Goal: Task Accomplishment & Management: Manage account settings

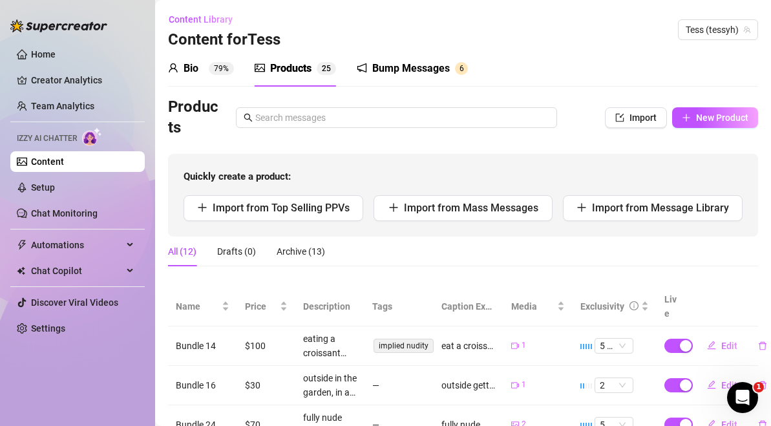
scroll to position [176, 0]
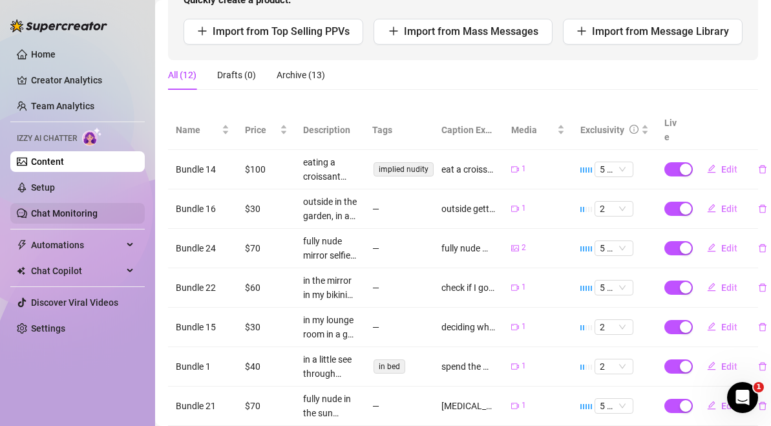
click at [57, 213] on link "Chat Monitoring" at bounding box center [64, 213] width 67 height 10
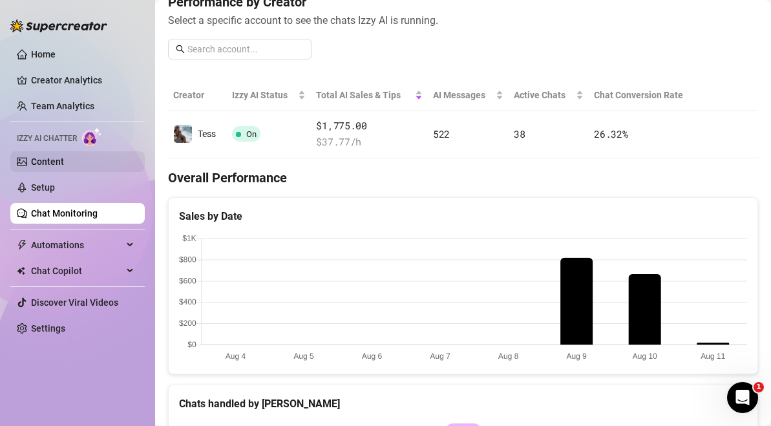
click at [64, 161] on link "Content" at bounding box center [47, 161] width 33 height 10
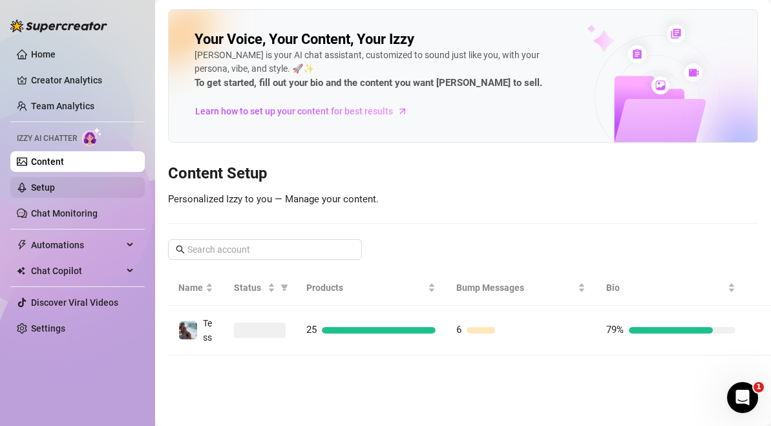
click at [55, 183] on link "Setup" at bounding box center [43, 187] width 24 height 10
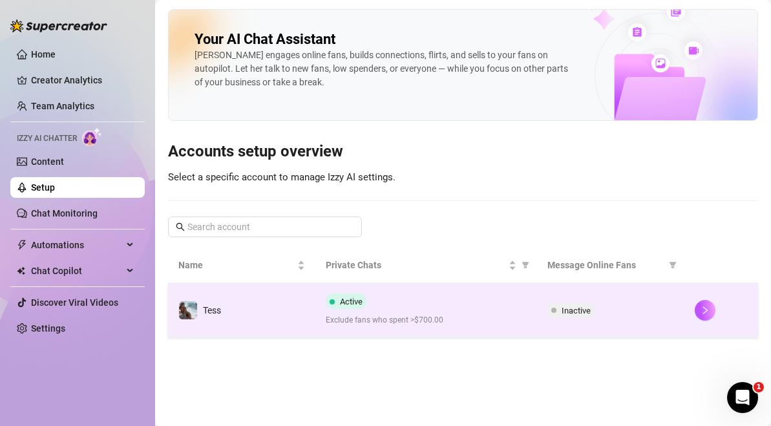
click at [394, 322] on span "Exclude fans who spent >$700.00" at bounding box center [426, 320] width 200 height 12
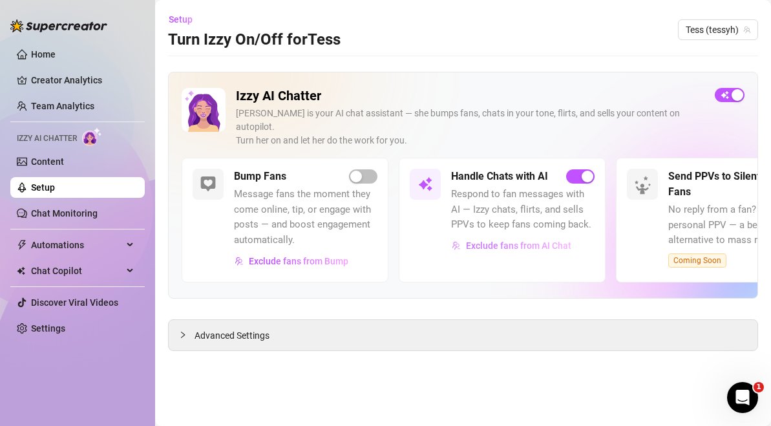
click at [537, 240] on span "Exclude fans from AI Chat" at bounding box center [518, 245] width 105 height 10
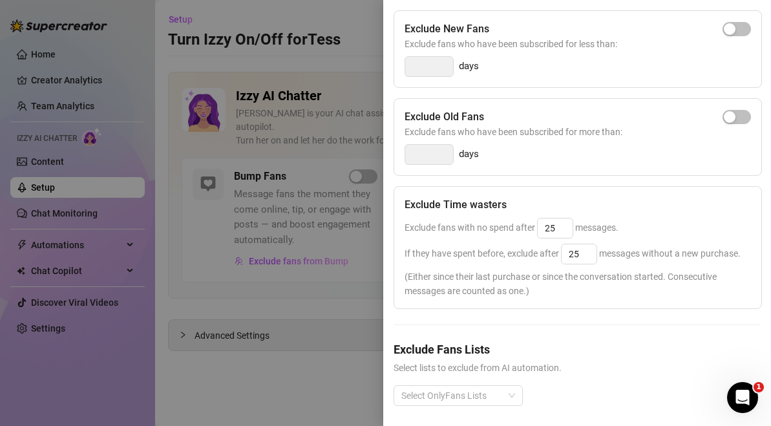
scroll to position [239, 0]
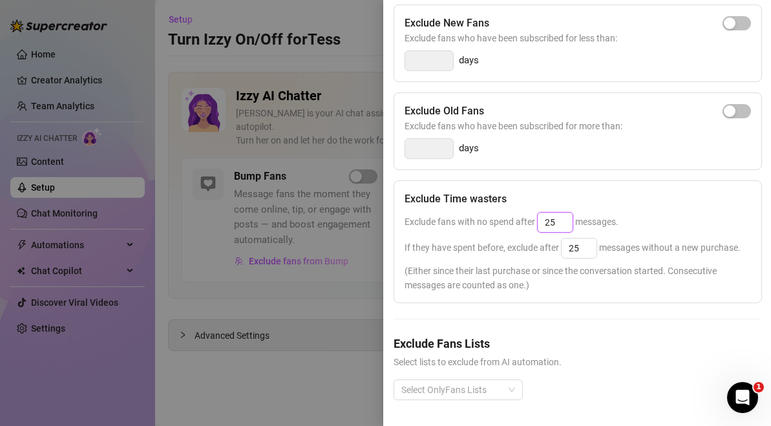
drag, startPoint x: 568, startPoint y: 225, endPoint x: 538, endPoint y: 221, distance: 30.7
click at [538, 222] on input "25" at bounding box center [554, 222] width 35 height 19
type input "100"
drag, startPoint x: 583, startPoint y: 249, endPoint x: 548, endPoint y: 239, distance: 36.8
click at [548, 240] on div "If they have spent before, exclude after 25 messages without a new purchase." at bounding box center [577, 248] width 346 height 21
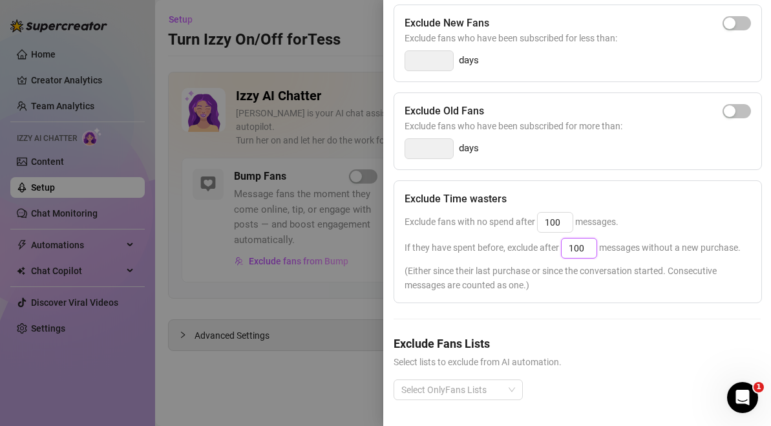
type input "100"
click at [593, 316] on div "Exclude Spenders Exclude fans who spent more than: 700 $ Exclude New Fans Exclu…" at bounding box center [576, 169] width 367 height 504
click at [559, 221] on input "100" at bounding box center [554, 222] width 35 height 19
type input "1"
type input "6"
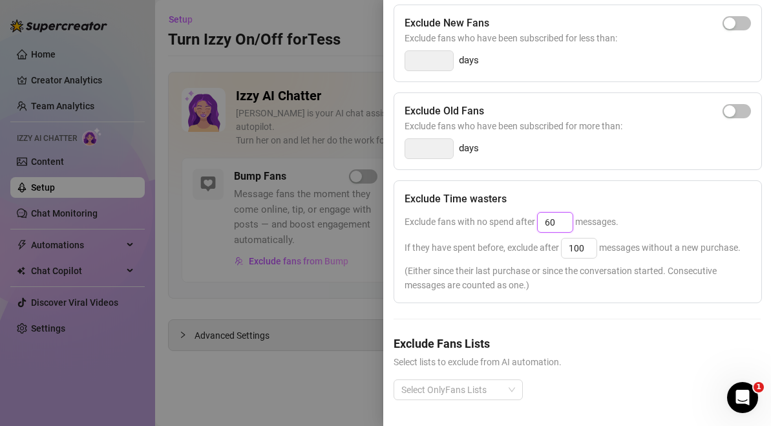
type input "6"
type input "75"
drag, startPoint x: 590, startPoint y: 256, endPoint x: 537, endPoint y: 256, distance: 53.0
click at [537, 256] on div "If they have spent before, exclude after 100 messages without a new purchase." at bounding box center [577, 248] width 346 height 21
type input "1"
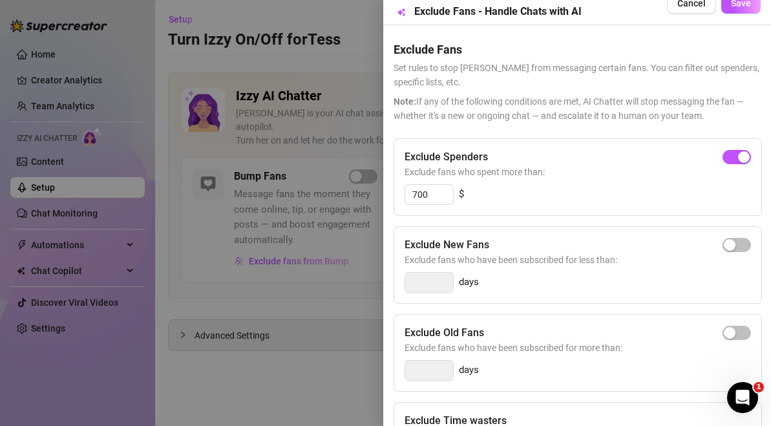
scroll to position [0, 0]
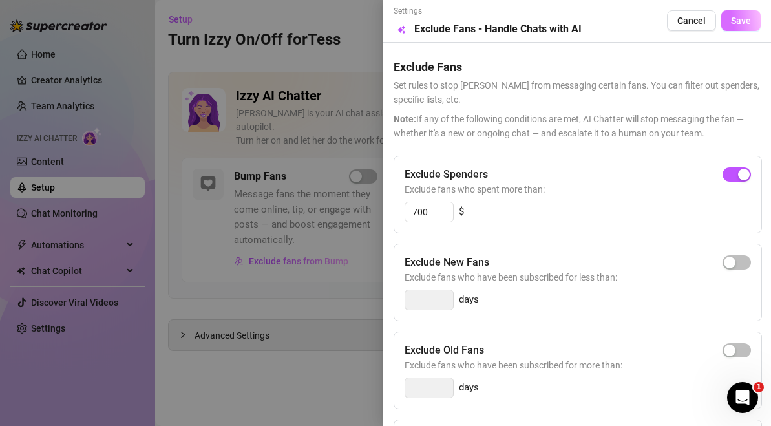
type input "75"
click at [751, 15] on button "Save" at bounding box center [740, 20] width 39 height 21
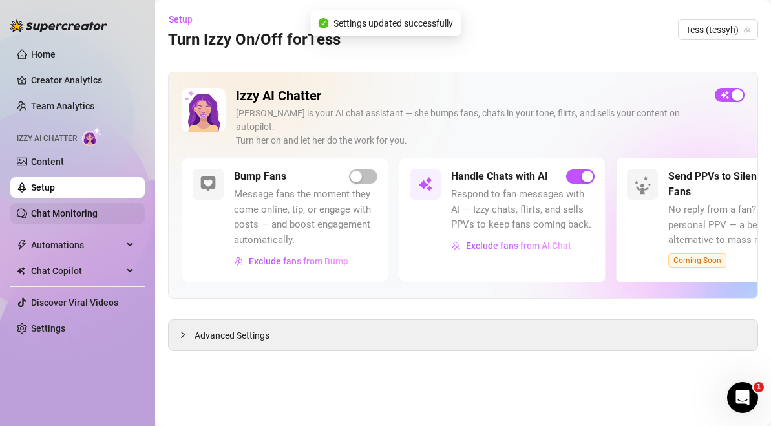
click at [85, 218] on link "Chat Monitoring" at bounding box center [64, 213] width 67 height 10
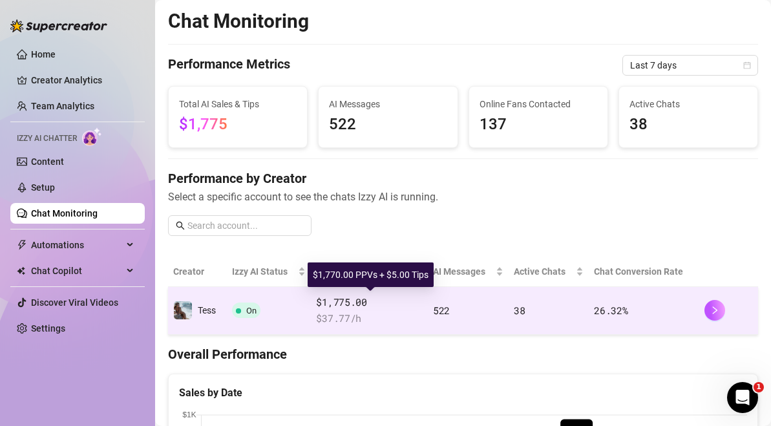
click at [340, 306] on span "$1,775.00" at bounding box center [369, 303] width 107 height 16
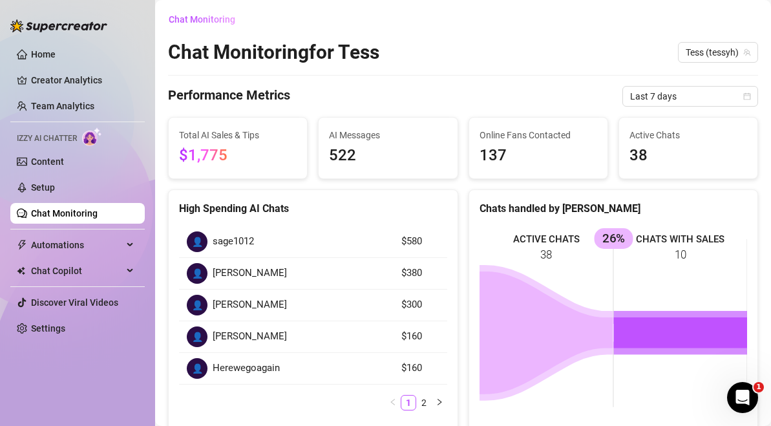
click at [61, 125] on ul "Home Creator Analytics Team Analytics Izzy AI Chatter Content Setup Chat Monito…" at bounding box center [77, 191] width 134 height 305
click at [61, 159] on link "Content" at bounding box center [47, 161] width 33 height 10
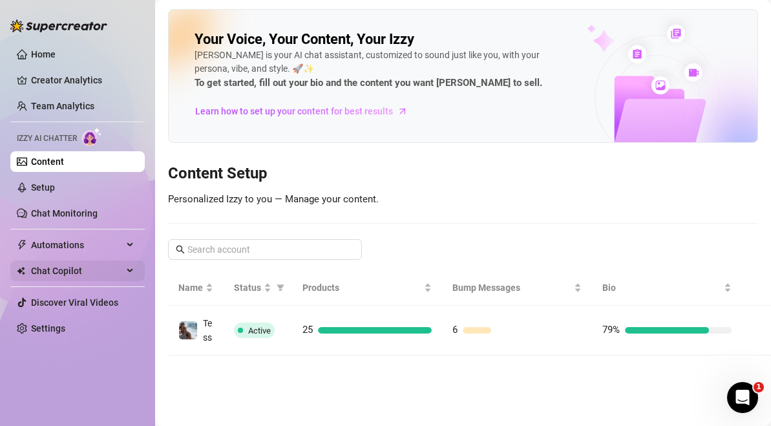
click at [109, 269] on span "Chat Copilot" at bounding box center [77, 270] width 92 height 21
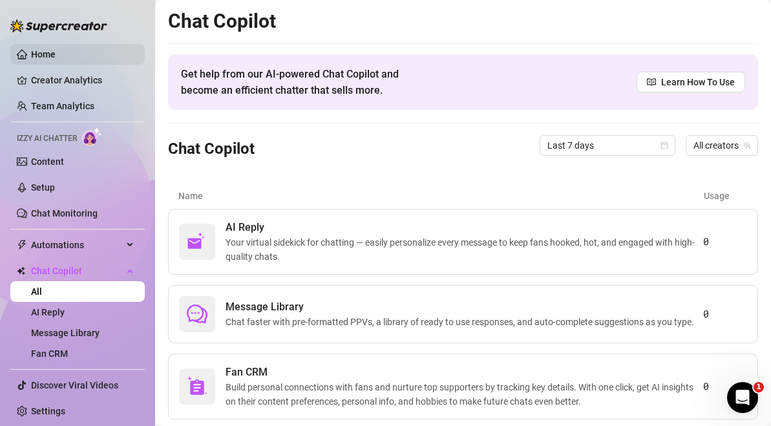
click at [56, 58] on link "Home" at bounding box center [43, 54] width 25 height 10
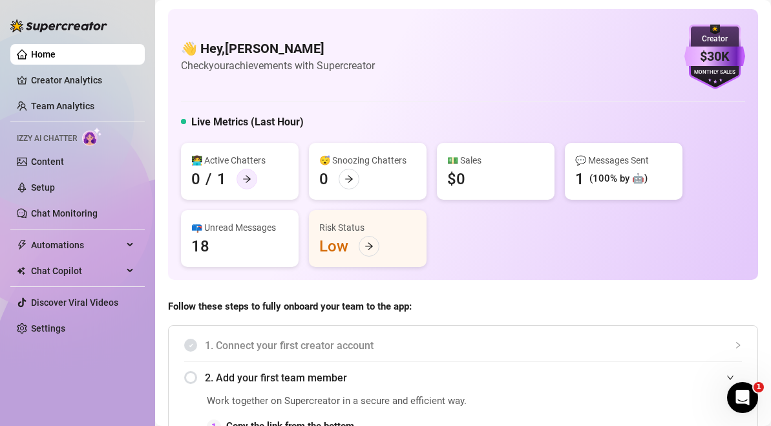
click at [247, 175] on icon "arrow-right" at bounding box center [247, 178] width 8 height 7
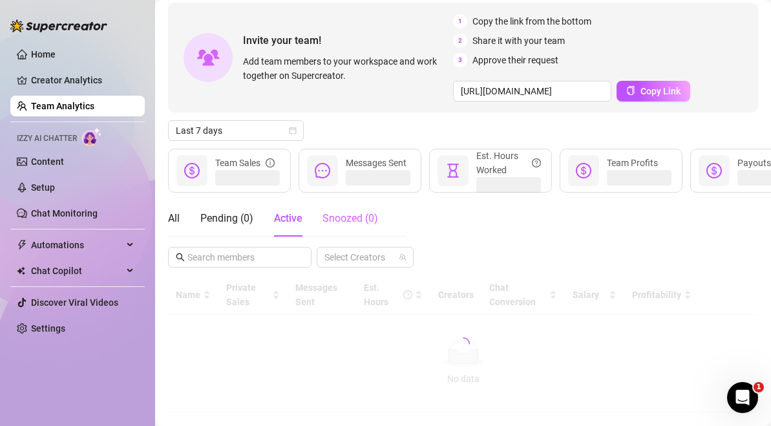
scroll to position [58, 0]
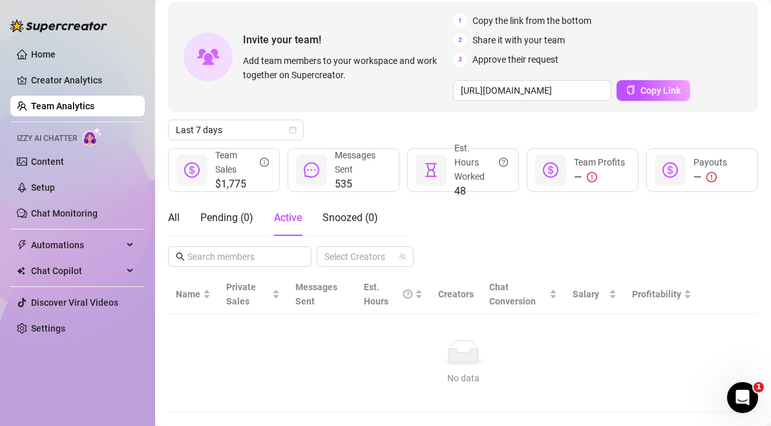
click at [57, 38] on div at bounding box center [58, 19] width 97 height 39
click at [56, 50] on link "Home" at bounding box center [43, 54] width 25 height 10
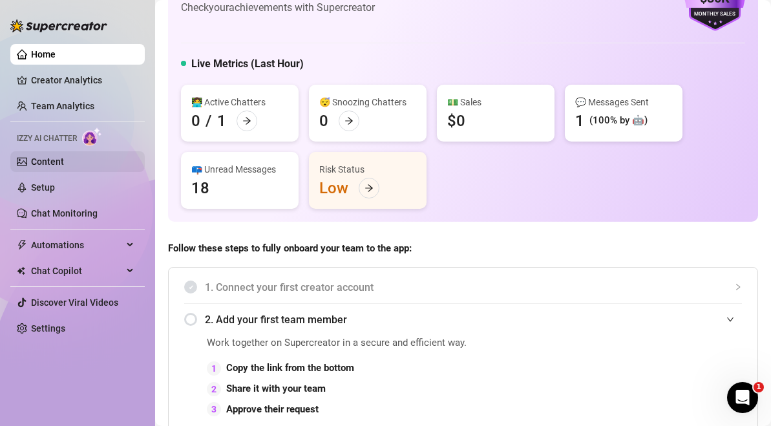
click at [63, 156] on link "Content" at bounding box center [47, 161] width 33 height 10
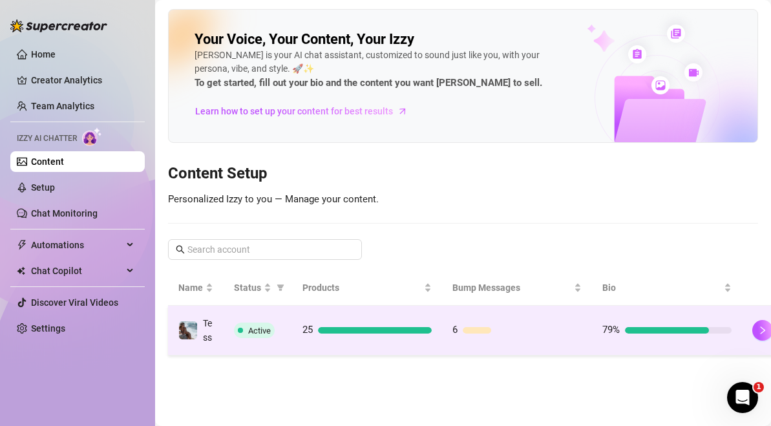
click at [338, 331] on div "25" at bounding box center [366, 330] width 129 height 16
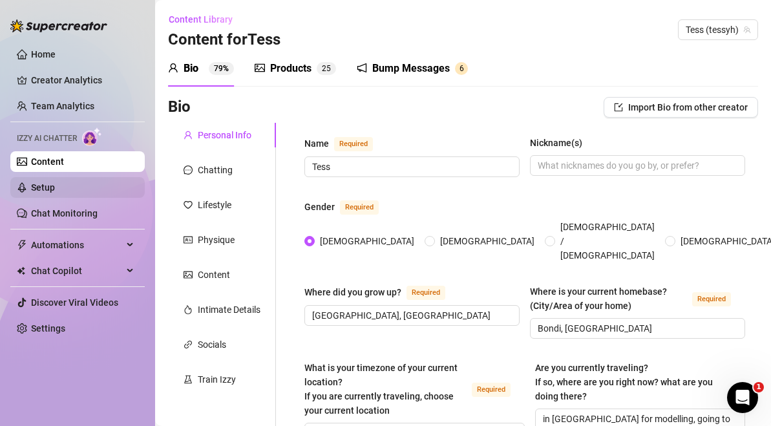
click at [55, 193] on link "Setup" at bounding box center [43, 187] width 24 height 10
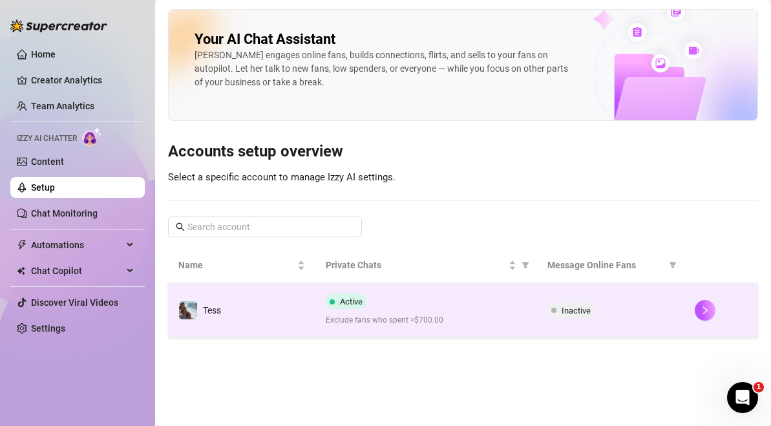
click at [360, 315] on span "Exclude fans who spent >$700.00" at bounding box center [426, 320] width 200 height 12
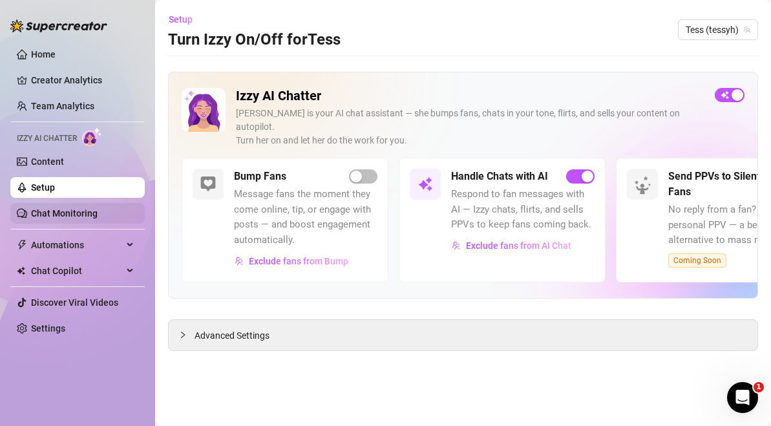
click at [98, 216] on link "Chat Monitoring" at bounding box center [64, 213] width 67 height 10
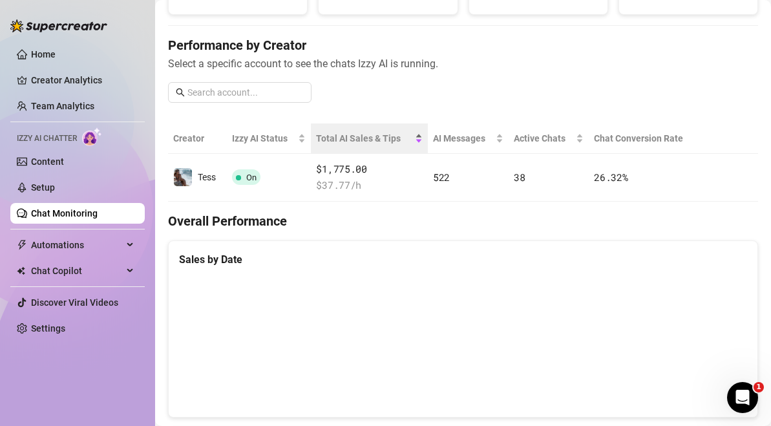
scroll to position [156, 0]
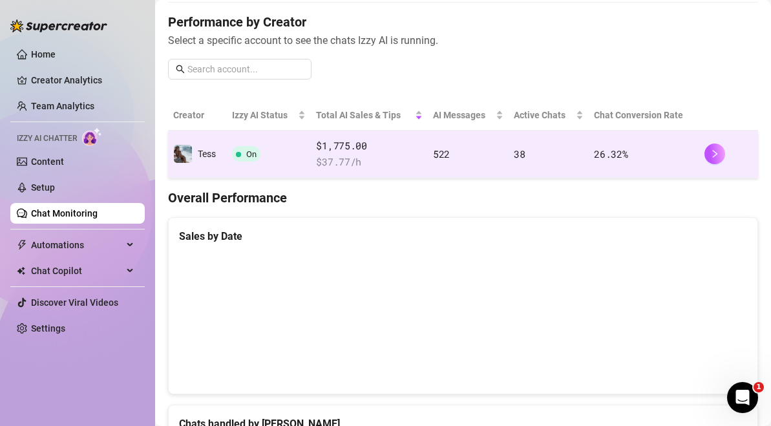
click at [279, 156] on td "On" at bounding box center [269, 154] width 85 height 48
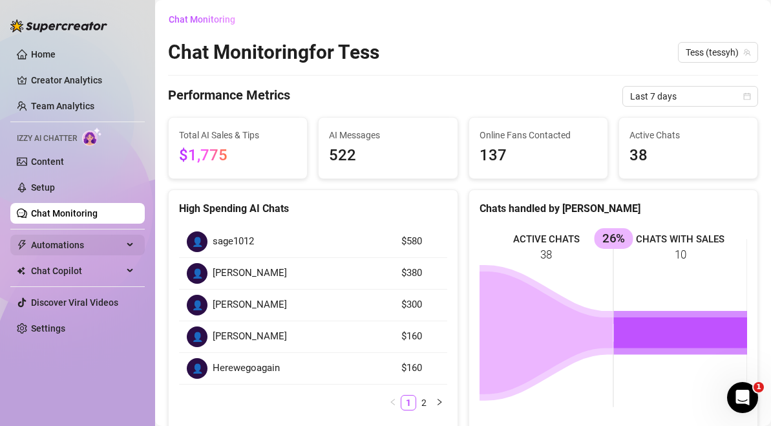
click at [43, 251] on span "Automations" at bounding box center [77, 244] width 92 height 21
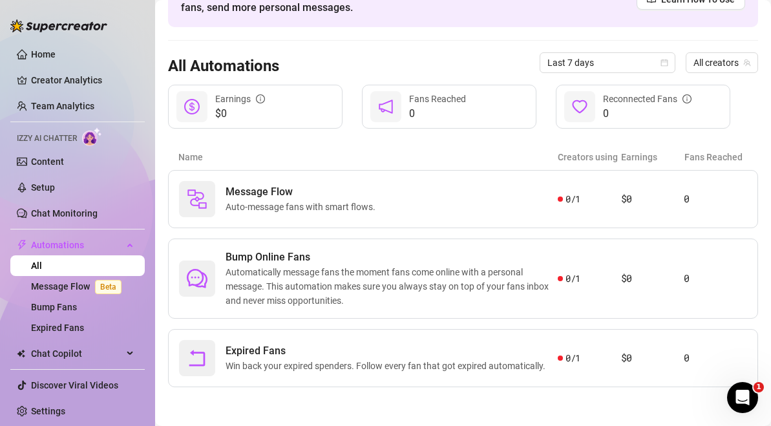
scroll to position [68, 0]
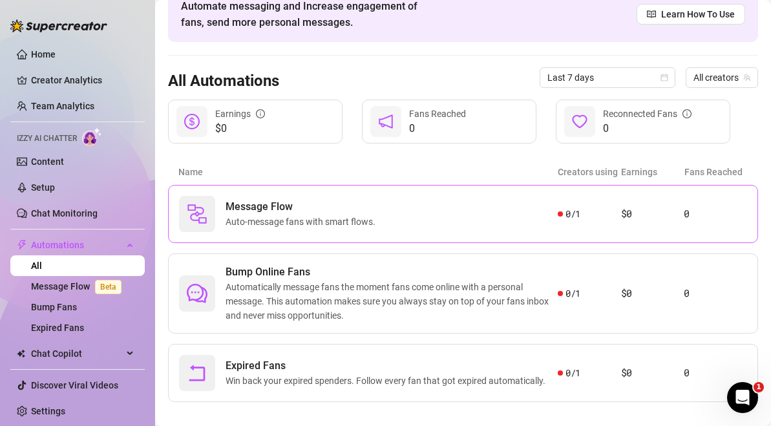
click at [340, 213] on span "Message Flow" at bounding box center [302, 207] width 155 height 16
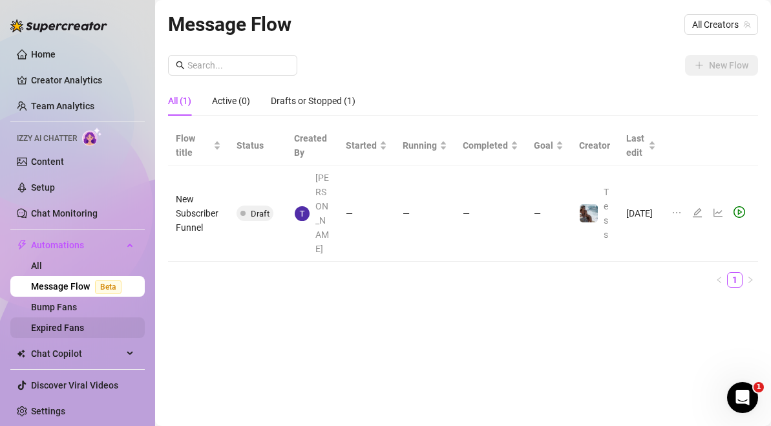
scroll to position [1, 0]
click at [92, 356] on span "Chat Copilot" at bounding box center [77, 352] width 92 height 21
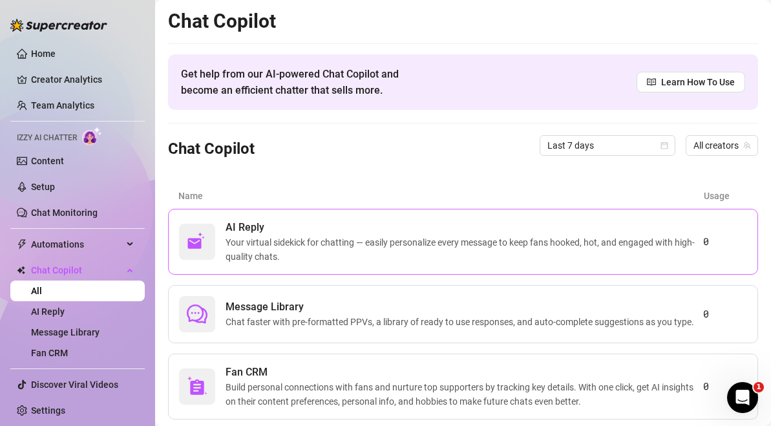
click at [315, 252] on span "Your virtual sidekick for chatting — easily personalize every message to keep f…" at bounding box center [463, 249] width 477 height 28
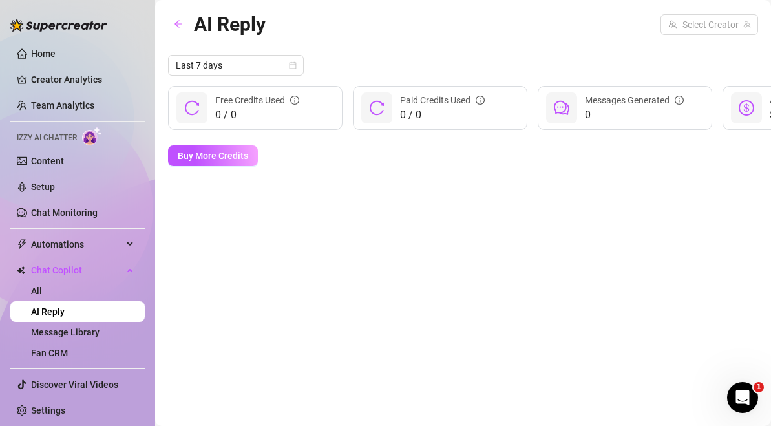
click at [54, 22] on img at bounding box center [58, 25] width 97 height 13
click at [50, 54] on link "Home" at bounding box center [43, 53] width 25 height 10
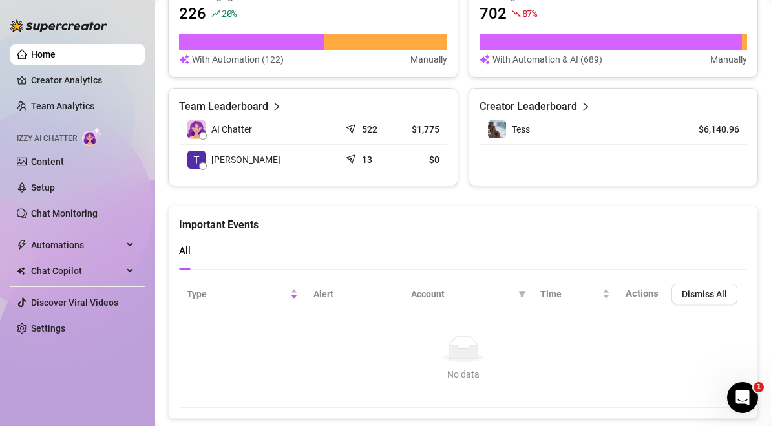
scroll to position [902, 0]
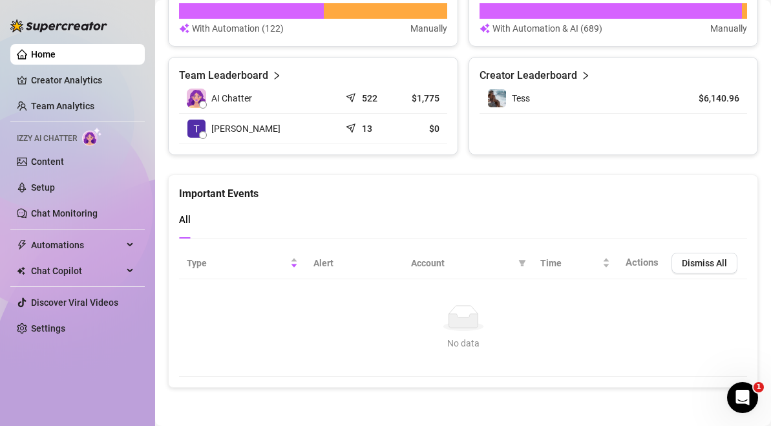
click at [368, 95] on article "522" at bounding box center [370, 98] width 16 height 13
click at [55, 189] on link "Setup" at bounding box center [43, 187] width 24 height 10
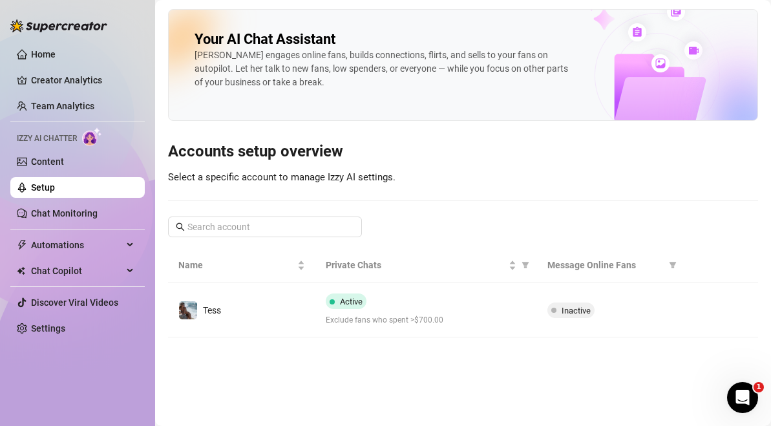
click at [496, 59] on div "[PERSON_NAME] engages online fans, builds connections, flirts, and sells to you…" at bounding box center [382, 68] width 376 height 41
click at [64, 167] on link "Content" at bounding box center [47, 161] width 33 height 10
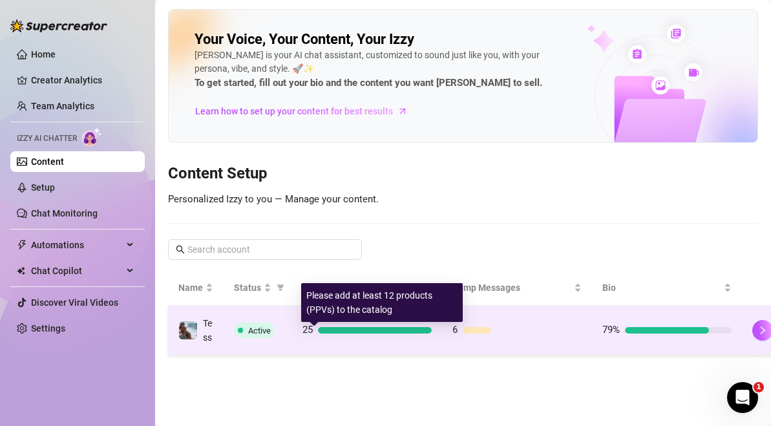
click at [359, 338] on div "25" at bounding box center [366, 330] width 129 height 16
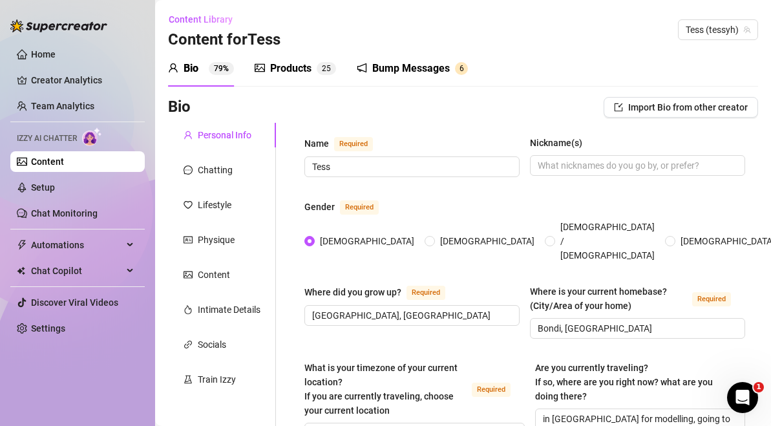
click at [398, 68] on div "Bump Messages" at bounding box center [411, 69] width 78 height 16
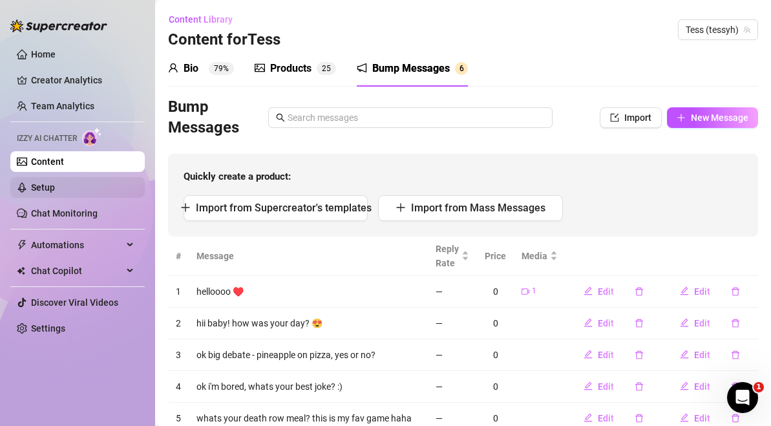
click at [55, 193] on link "Setup" at bounding box center [43, 187] width 24 height 10
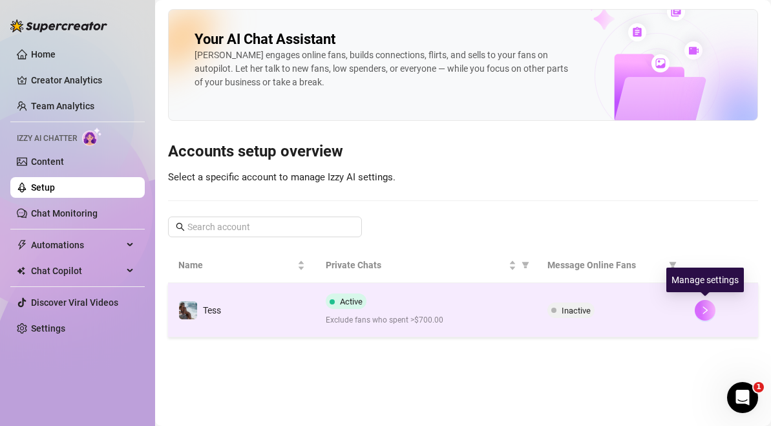
click at [704, 309] on icon "right" at bounding box center [704, 310] width 9 height 9
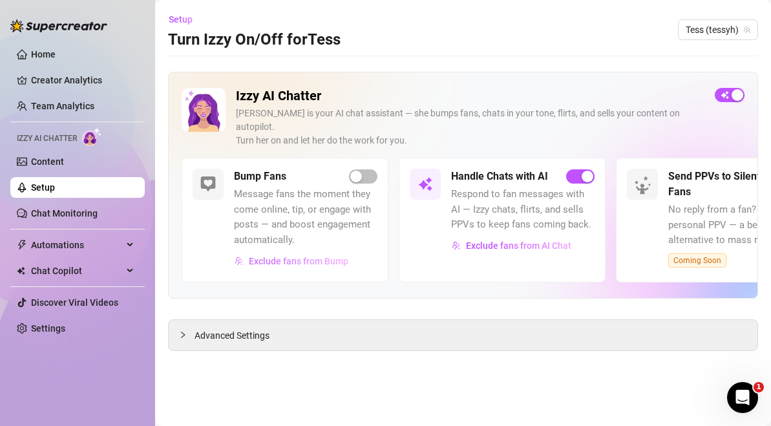
click at [318, 256] on span "Exclude fans from Bump" at bounding box center [298, 261] width 99 height 10
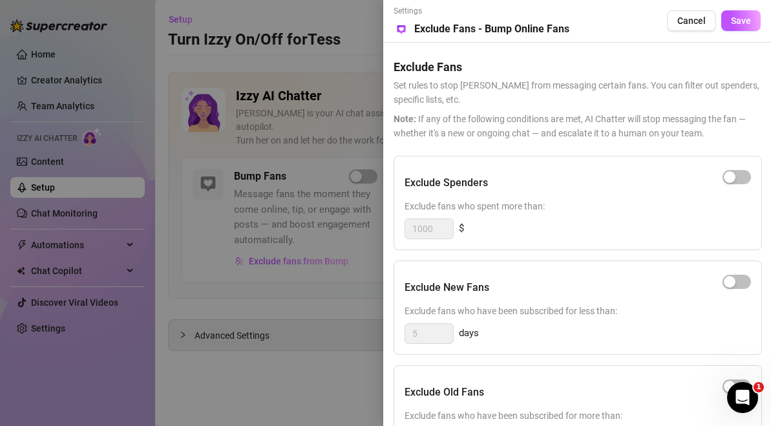
click at [368, 208] on div at bounding box center [385, 213] width 771 height 426
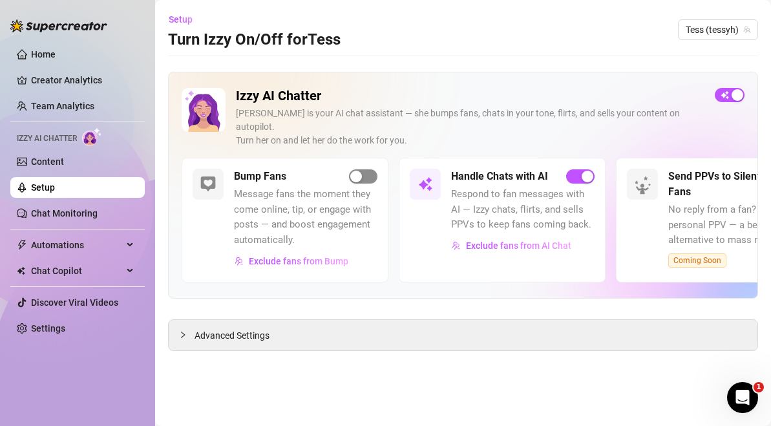
click at [359, 171] on div "button" at bounding box center [356, 177] width 12 height 12
